Goal: Check status: Check status

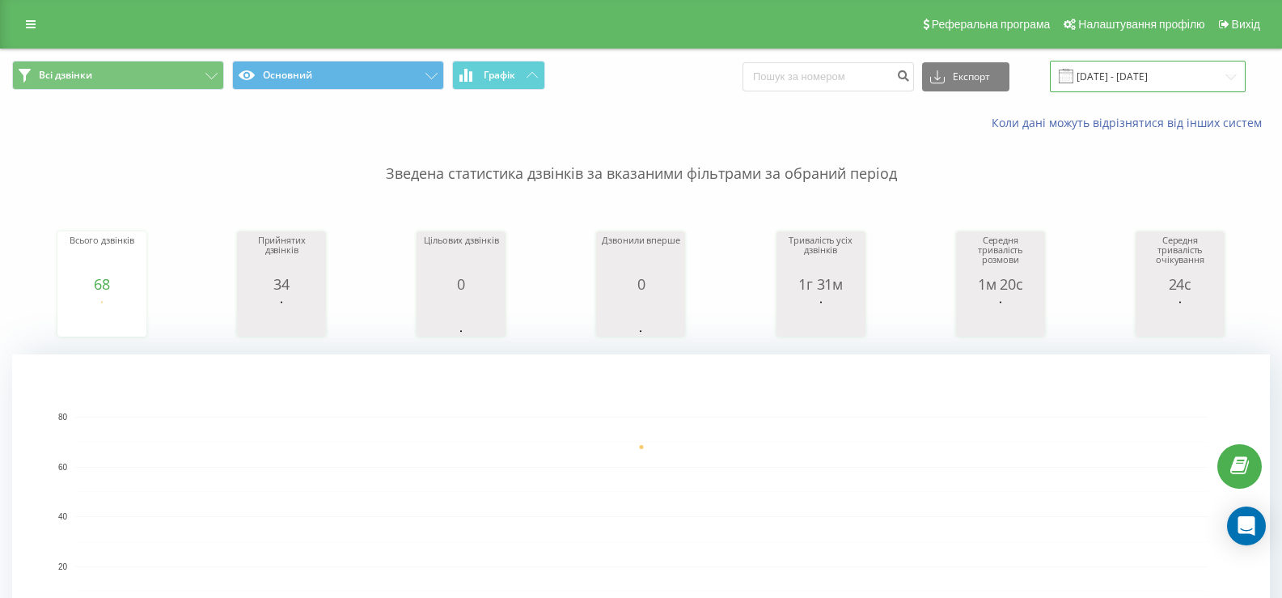
click at [1111, 74] on input "[DATE] - [DATE]" at bounding box center [1148, 77] width 196 height 32
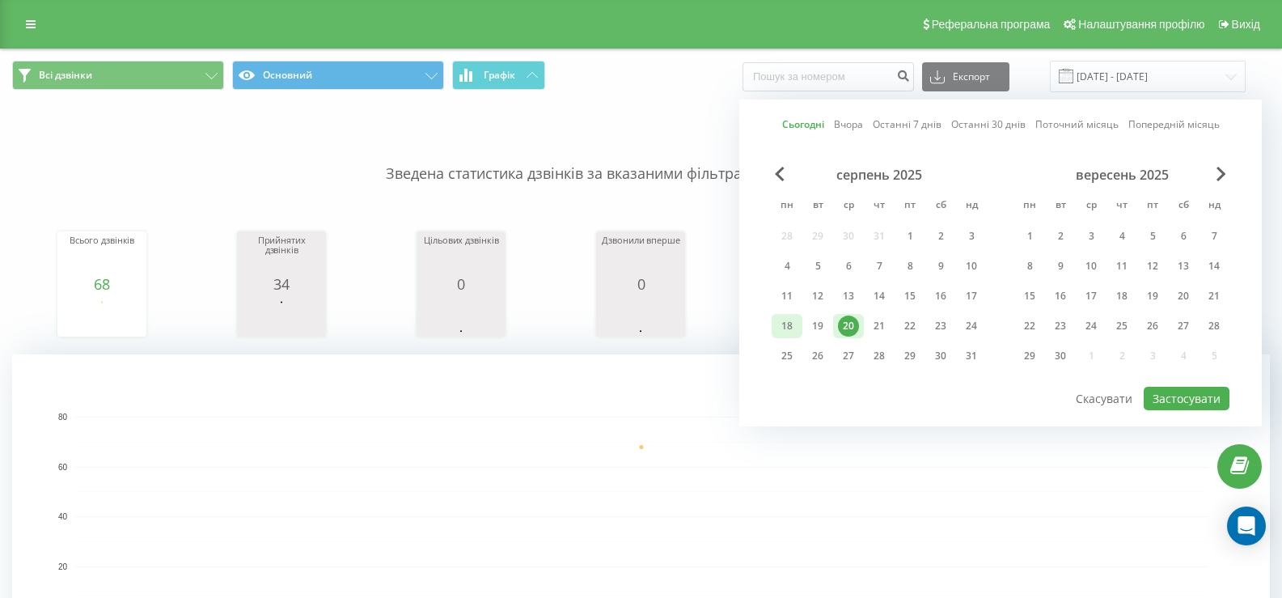
click at [779, 324] on div "18" at bounding box center [787, 325] width 21 height 21
click at [867, 319] on div "21" at bounding box center [879, 326] width 31 height 24
click at [853, 324] on div "20" at bounding box center [848, 325] width 21 height 21
drag, startPoint x: 779, startPoint y: 329, endPoint x: 841, endPoint y: 338, distance: 62.9
click at [781, 328] on div "18" at bounding box center [787, 325] width 21 height 21
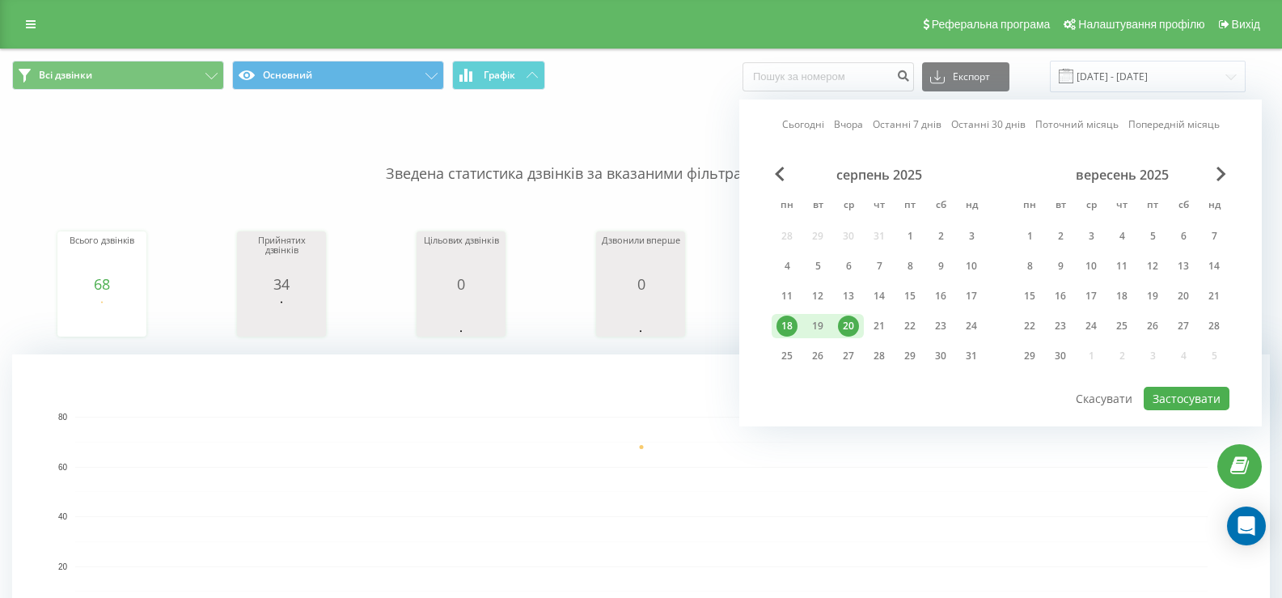
click at [862, 334] on div "20" at bounding box center [848, 326] width 31 height 24
drag, startPoint x: 785, startPoint y: 320, endPoint x: 955, endPoint y: 358, distance: 173.9
click at [787, 321] on div "18" at bounding box center [787, 325] width 21 height 21
click at [1184, 402] on button "Застосувати" at bounding box center [1187, 398] width 86 height 23
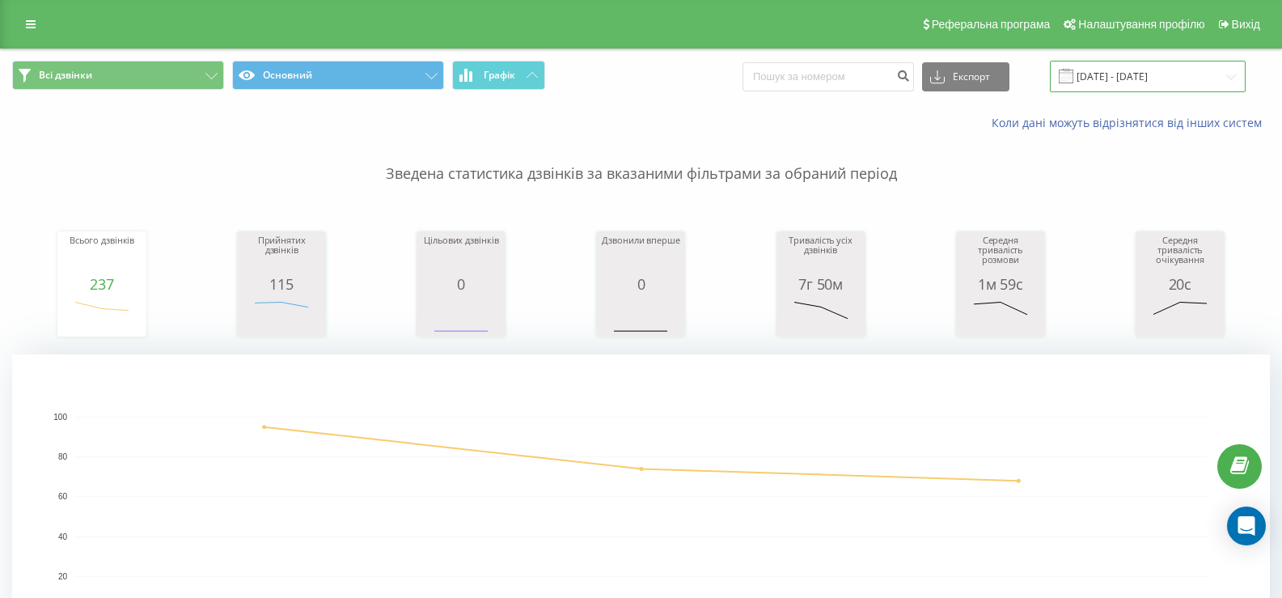
click at [1117, 81] on input "[DATE] - [DATE]" at bounding box center [1148, 77] width 196 height 32
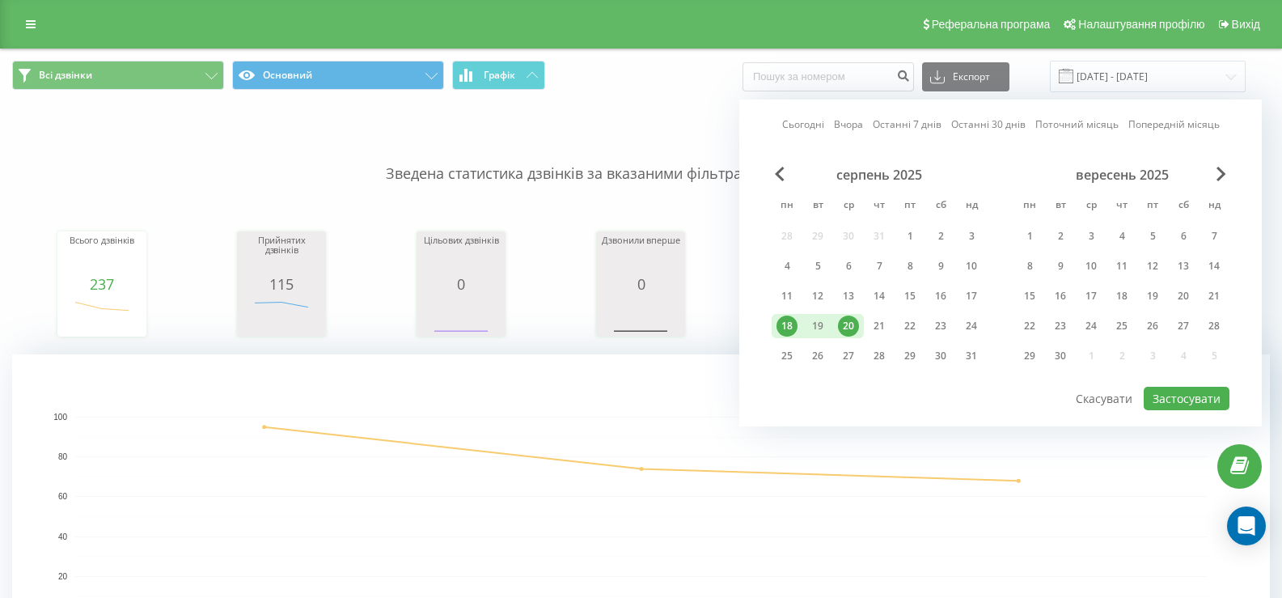
click at [846, 320] on div "20" at bounding box center [848, 325] width 21 height 21
click at [1200, 392] on button "Застосувати" at bounding box center [1187, 398] width 86 height 23
type input "[DATE] - [DATE]"
